Goal: Task Accomplishment & Management: Use online tool/utility

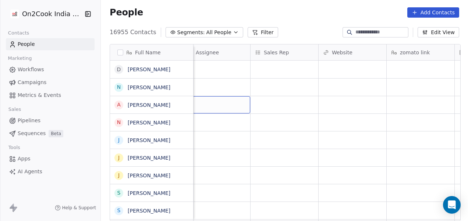
scroll to position [0, 748]
click at [223, 104] on div "grid" at bounding box center [227, 104] width 68 height 17
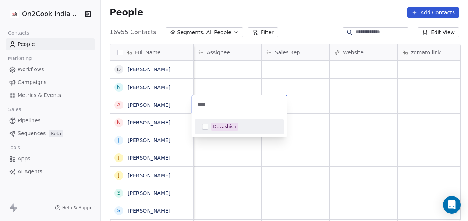
type input "****"
click at [226, 128] on div "Devashish" at bounding box center [224, 127] width 23 height 7
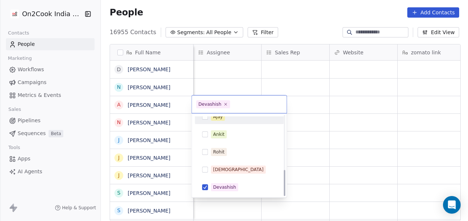
click at [362, 81] on html "On2Cook India Pvt. Ltd. Contacts People Marketing Workflows Campaigns Metrics &…" at bounding box center [234, 110] width 468 height 221
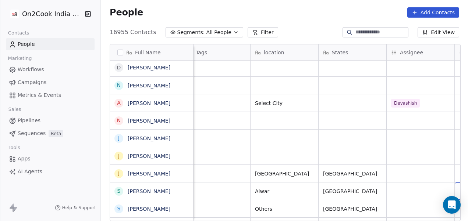
scroll to position [0, 623]
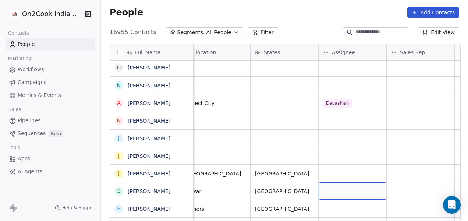
click at [331, 188] on div "grid" at bounding box center [352, 191] width 68 height 17
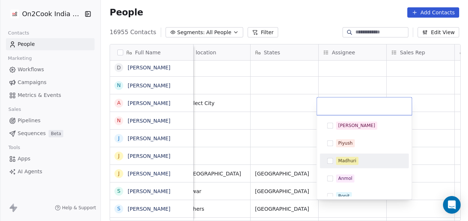
scroll to position [166, 0]
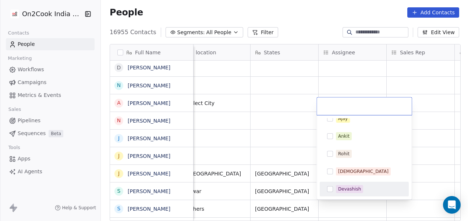
click at [348, 189] on div "Devashish" at bounding box center [349, 189] width 23 height 7
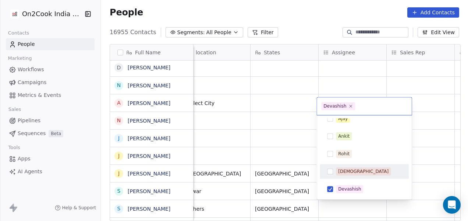
click at [421, 164] on html "On2Cook India Pvt. Ltd. Contacts People Marketing Workflows Campaigns Metrics &…" at bounding box center [234, 110] width 468 height 221
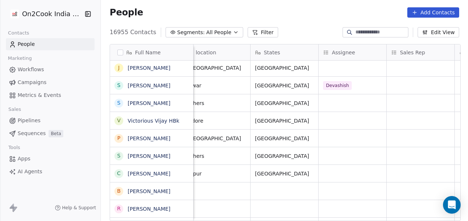
scroll to position [0, 0]
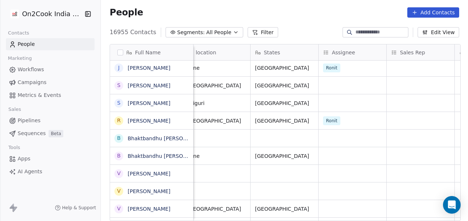
click at [47, 47] on link "People" at bounding box center [50, 44] width 89 height 12
click at [250, 34] on button "Filter" at bounding box center [262, 32] width 31 height 10
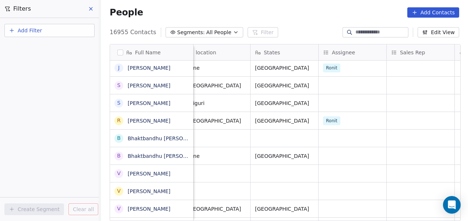
click at [59, 29] on button "Add Filter" at bounding box center [49, 30] width 90 height 13
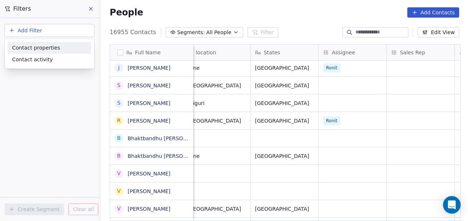
click at [50, 50] on span "Contact properties" at bounding box center [36, 48] width 48 height 8
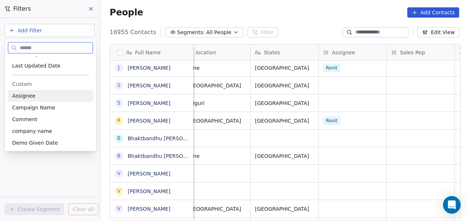
click at [29, 94] on span "Assignee" at bounding box center [23, 95] width 23 height 7
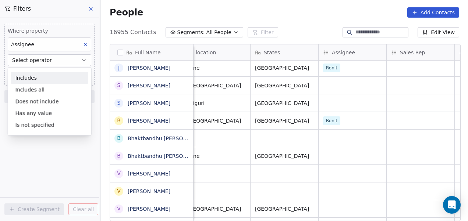
click at [40, 79] on div "Includes" at bounding box center [49, 78] width 77 height 12
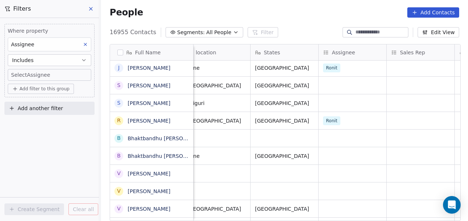
click at [41, 74] on body "On2Cook India Pvt. Ltd. Contacts People Marketing Workflows Campaigns Metrics &…" at bounding box center [234, 110] width 468 height 221
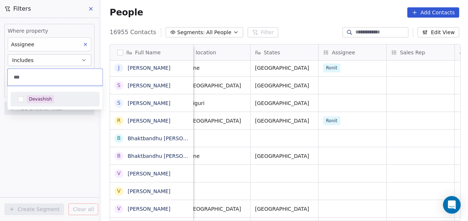
type input "***"
click at [42, 101] on div "Devashish" at bounding box center [40, 99] width 23 height 7
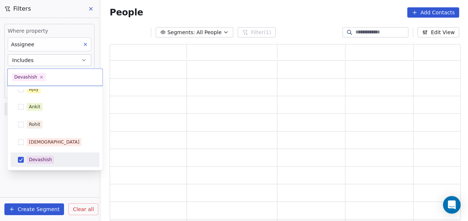
click at [42, 184] on html "On2Cook India Pvt. Ltd. Contacts People Marketing Workflows Campaigns Metrics &…" at bounding box center [234, 110] width 468 height 221
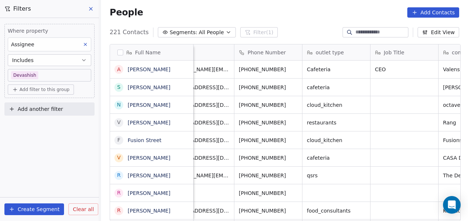
scroll to position [0, 43]
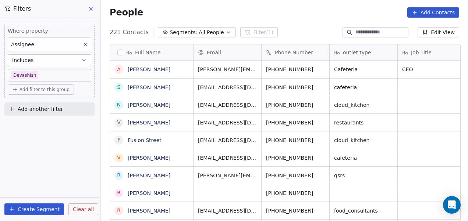
click at [45, 87] on span "Add filter to this group" at bounding box center [44, 90] width 50 height 6
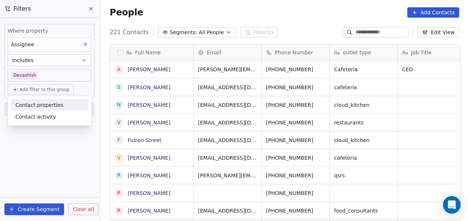
click at [43, 104] on span "Contact properties" at bounding box center [39, 105] width 48 height 8
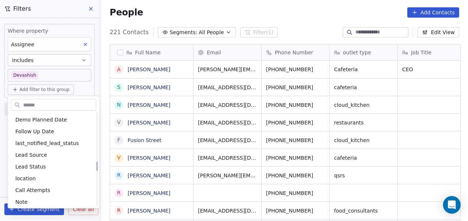
scroll to position [484, 0]
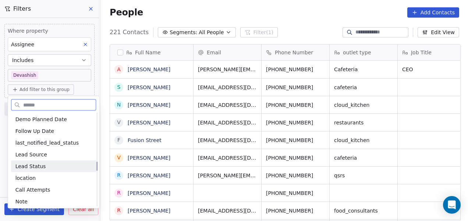
click at [34, 164] on span "Lead Status" at bounding box center [30, 166] width 31 height 7
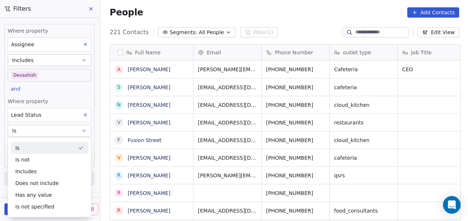
click at [47, 149] on div "Is" at bounding box center [49, 148] width 77 height 12
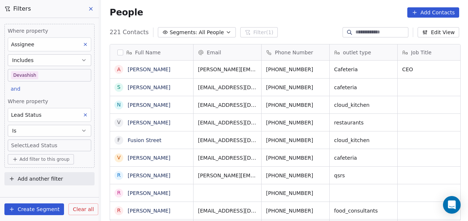
click at [52, 143] on body "On2Cook India Pvt. Ltd. Contacts People Marketing Workflows Campaigns Metrics &…" at bounding box center [234, 110] width 468 height 221
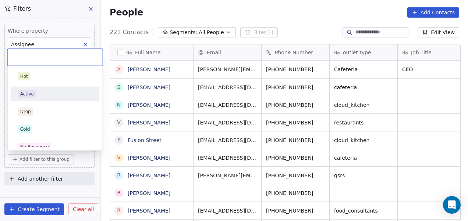
click at [67, 96] on div "Active" at bounding box center [55, 94] width 74 height 8
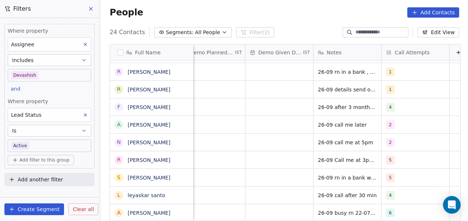
scroll to position [6, 1240]
click at [30, 144] on body "On2Cook India Pvt. Ltd. Contacts People Marketing Workflows Campaigns Metrics &…" at bounding box center [234, 110] width 468 height 221
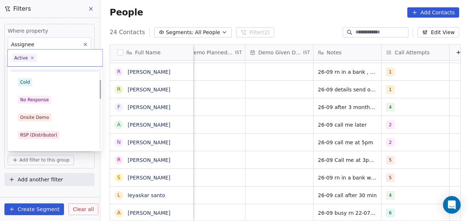
scroll to position [49, 0]
click at [63, 99] on div "No Response" at bounding box center [55, 99] width 74 height 8
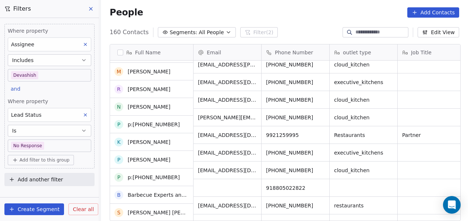
scroll to position [853, 0]
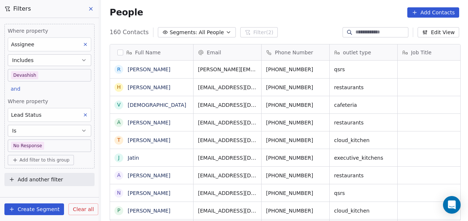
click at [61, 143] on body "On2Cook India Pvt. Ltd. Contacts People Marketing Workflows Campaigns Metrics &…" at bounding box center [234, 110] width 468 height 221
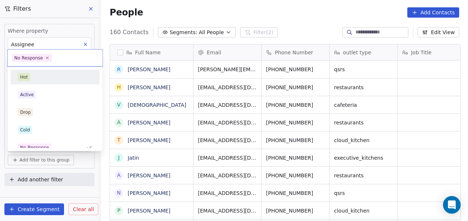
click at [65, 76] on div "Hot" at bounding box center [55, 77] width 74 height 8
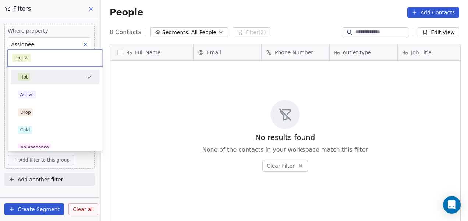
click at [47, 150] on body "On2Cook India Pvt. Ltd. Contacts People Marketing Workflows Campaigns Metrics &…" at bounding box center [234, 110] width 468 height 221
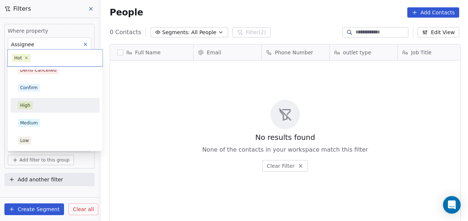
click at [52, 108] on div "High" at bounding box center [55, 105] width 74 height 8
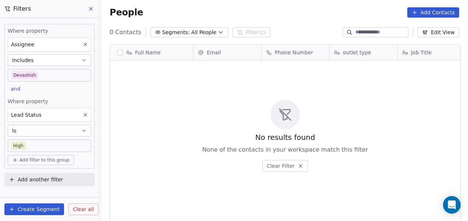
click at [49, 146] on body "On2Cook India Pvt. Ltd. Contacts People Marketing Workflows Campaigns Metrics &…" at bounding box center [234, 110] width 468 height 221
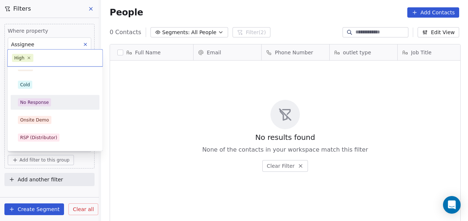
click at [60, 106] on div "No Response" at bounding box center [55, 103] width 83 height 12
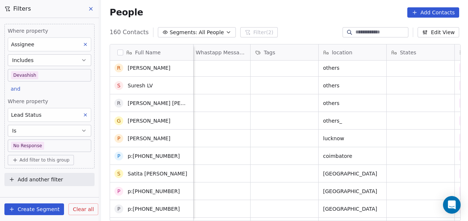
scroll to position [319, 0]
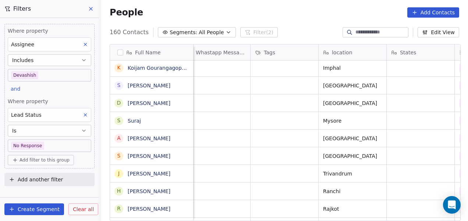
click at [91, 10] on icon at bounding box center [91, 9] width 6 height 6
